Goal: Information Seeking & Learning: Learn about a topic

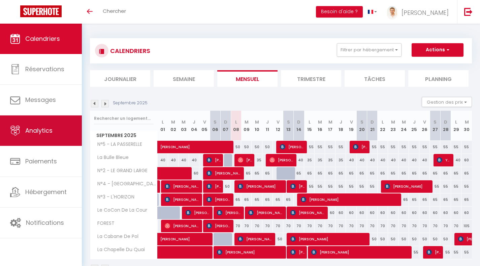
click at [42, 134] on span "Analytics" at bounding box center [38, 130] width 27 height 8
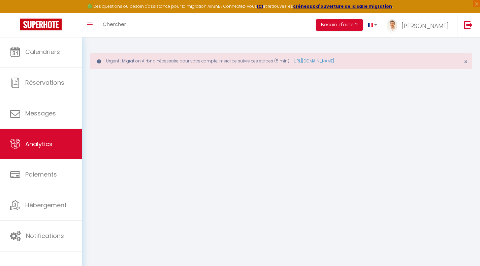
select select "2025"
select select "9"
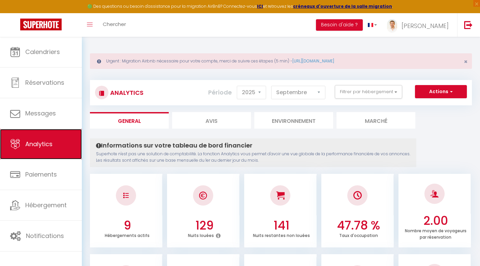
click at [44, 143] on span "Analytics" at bounding box center [38, 144] width 27 height 8
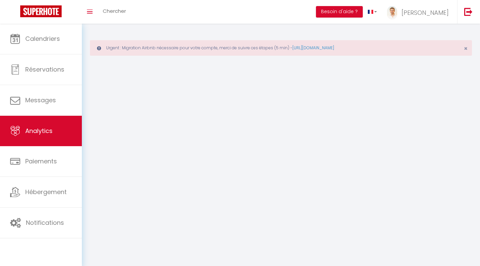
select select "2025"
select select "9"
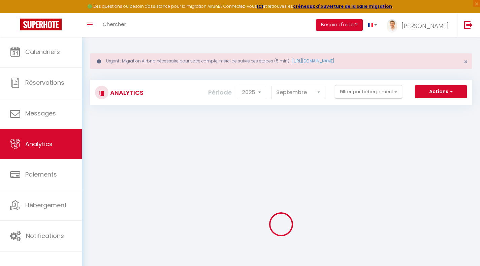
checkbox input "false"
checkbox Bleue "false"
checkbox Cour "false"
checkbox Boulogne "false"
checkbox PASSERELLE "false"
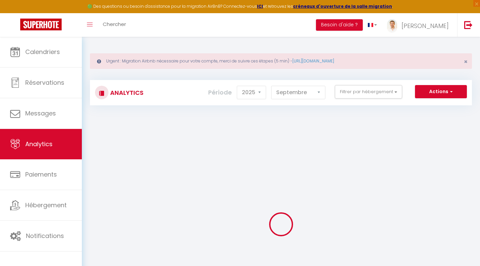
checkbox LARGE "false"
checkbox QUAI "false"
checkbox L\'HORIZON "false"
checkbox JUSTE "false"
checkbox Pol "false"
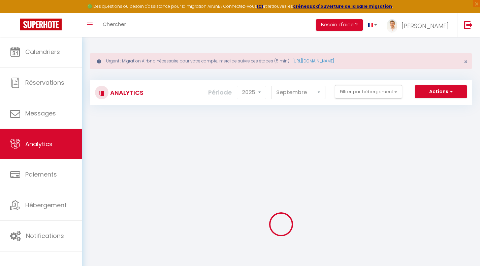
checkbox Quai "false"
checkbox Axel "false"
checkbox input "false"
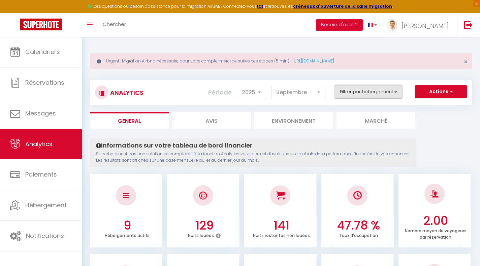
click at [379, 96] on button "Filtrer par hébergement" at bounding box center [368, 91] width 67 height 13
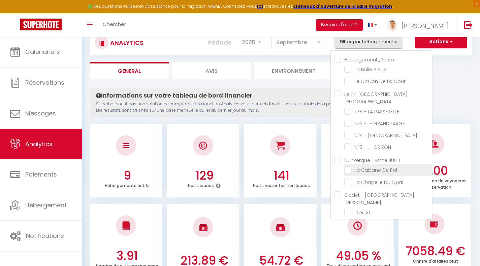
scroll to position [13, 0]
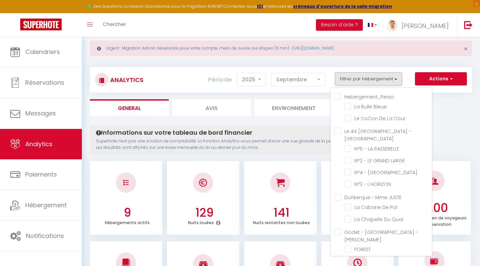
click at [340, 193] on JUSTE "Dunkerque - Mme JUSTE" at bounding box center [383, 196] width 98 height 7
checkbox JUSTE "true"
checkbox Bleue "false"
checkbox Cour "false"
checkbox PASSERELLE "false"
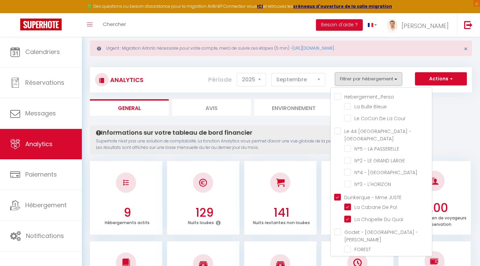
checkbox LARGE "false"
checkbox QUAI "false"
checkbox L\'HORIZON "false"
checkbox Pol "true"
checkbox Quai "true"
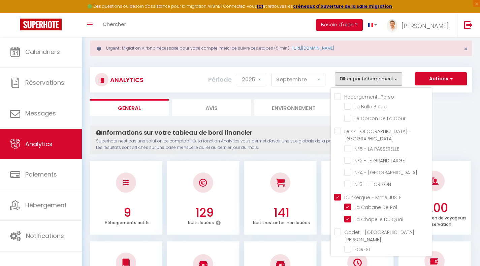
checkbox input "false"
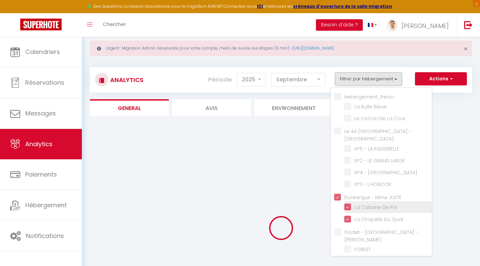
checkbox Bleue "false"
checkbox Cour "false"
checkbox PASSERELLE "false"
checkbox LARGE "false"
checkbox QUAI "false"
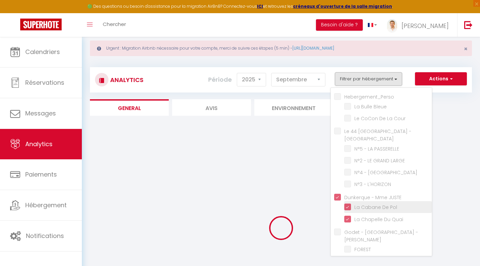
checkbox L\'HORIZON "false"
checkbox input "false"
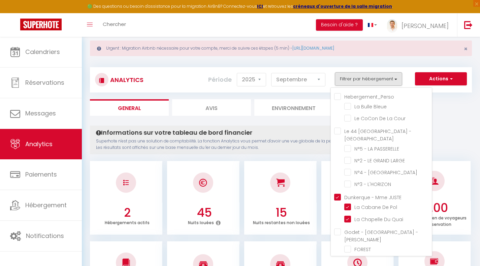
click at [285, 138] on p "Superhote n'est pas une solution de comptabilité. La fonction Analytics vous pe…" at bounding box center [253, 144] width 314 height 13
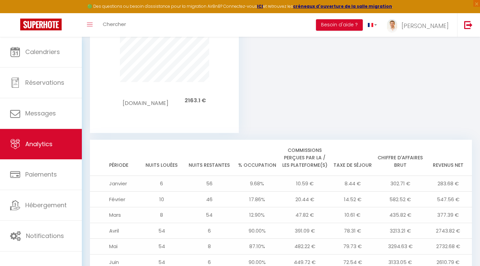
scroll to position [621, 0]
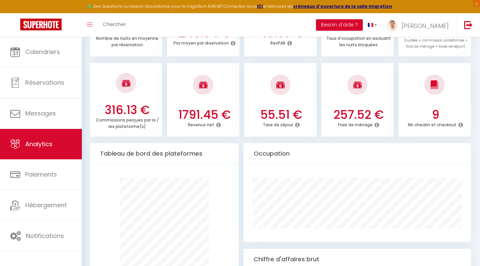
scroll to position [272, 0]
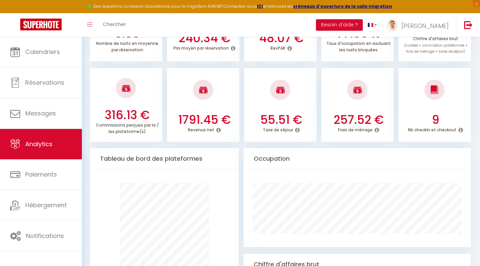
click at [218, 130] on icon at bounding box center [218, 129] width 5 height 5
click at [225, 96] on div at bounding box center [203, 90] width 72 height 40
